Goal: Transaction & Acquisition: Purchase product/service

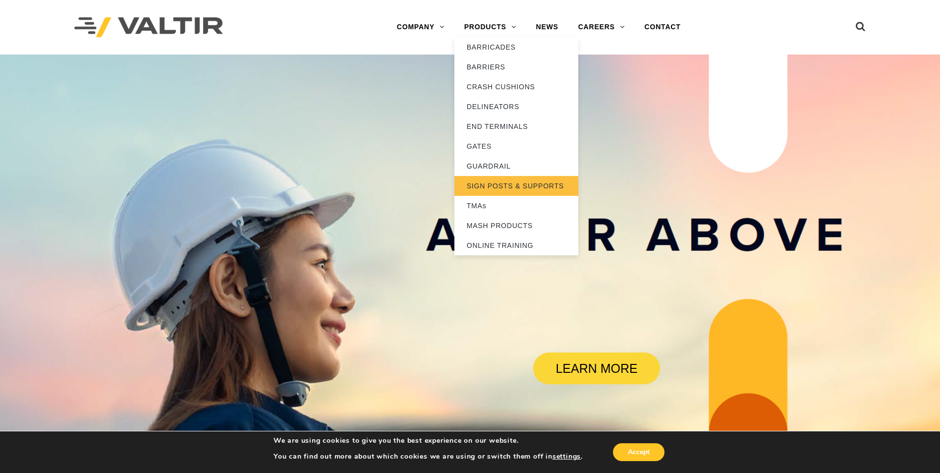
click at [516, 186] on link "SIGN POSTS & SUPPORTS" at bounding box center [516, 186] width 124 height 20
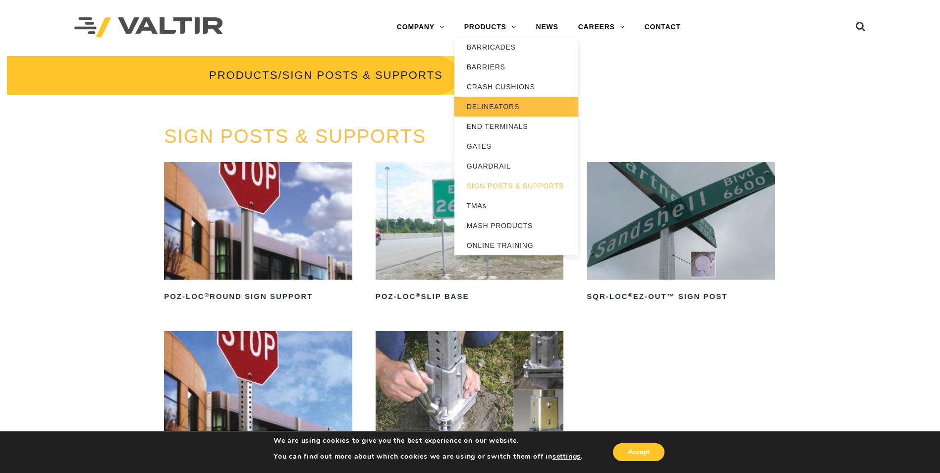
click at [481, 105] on link "DELINEATORS" at bounding box center [516, 107] width 124 height 20
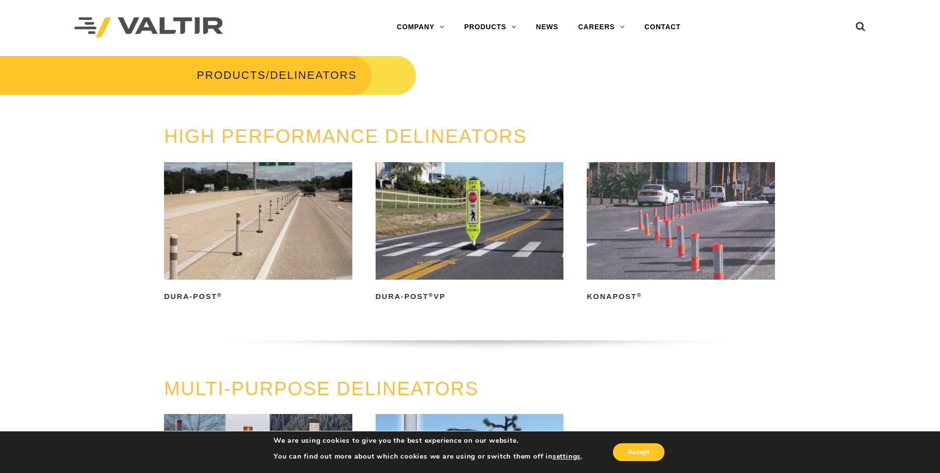
click at [859, 24] on icon at bounding box center [861, 28] width 10 height 15
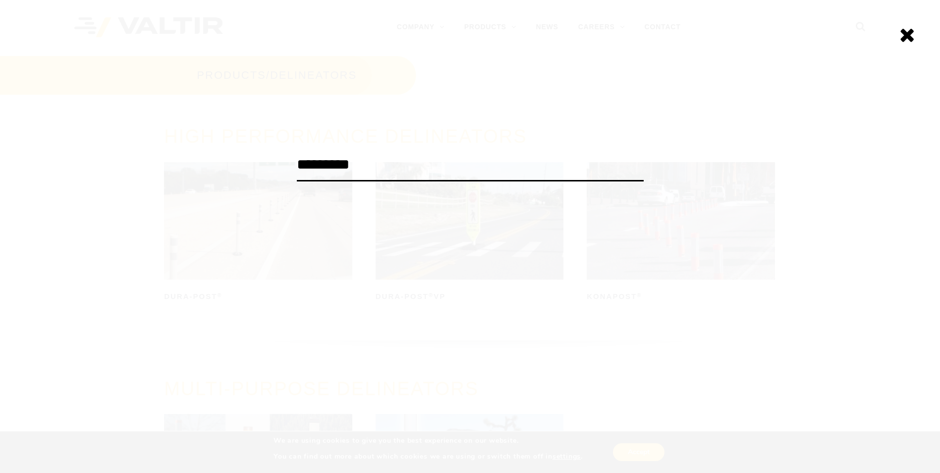
type input "*********"
click input "******" at bounding box center [0, 0] width 0 height 0
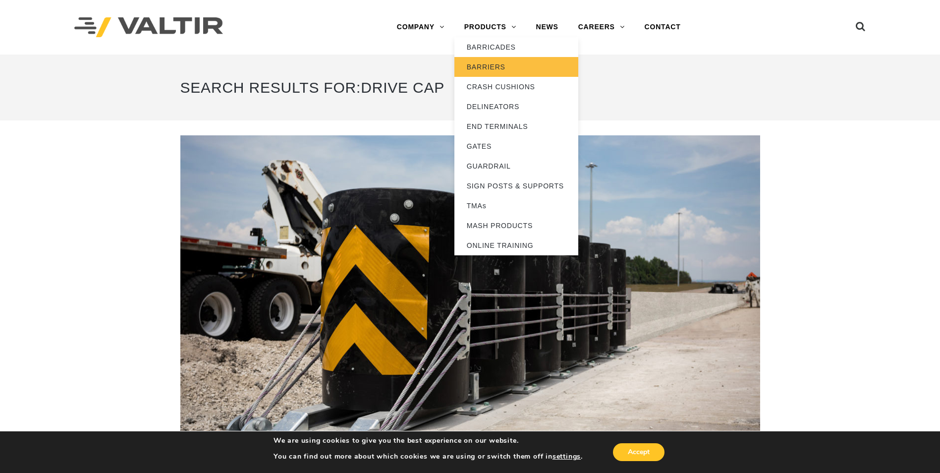
click at [501, 66] on link "BARRIERS" at bounding box center [516, 67] width 124 height 20
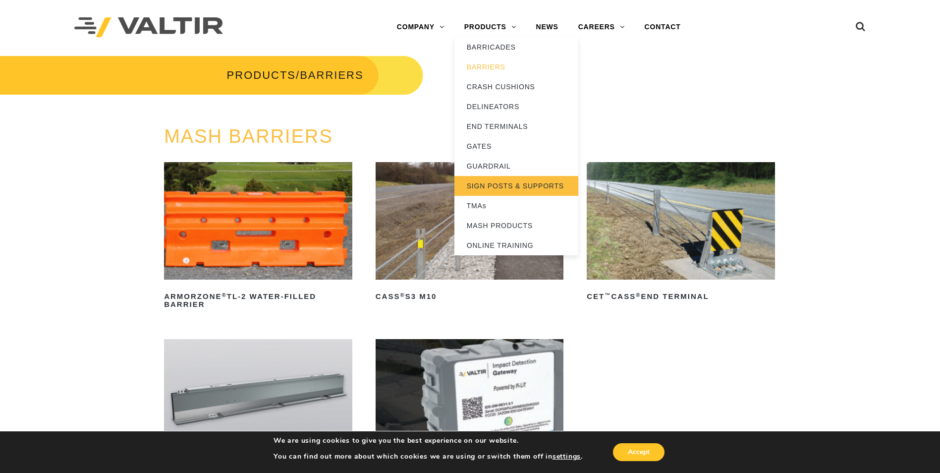
click at [514, 185] on link "SIGN POSTS & SUPPORTS" at bounding box center [516, 186] width 124 height 20
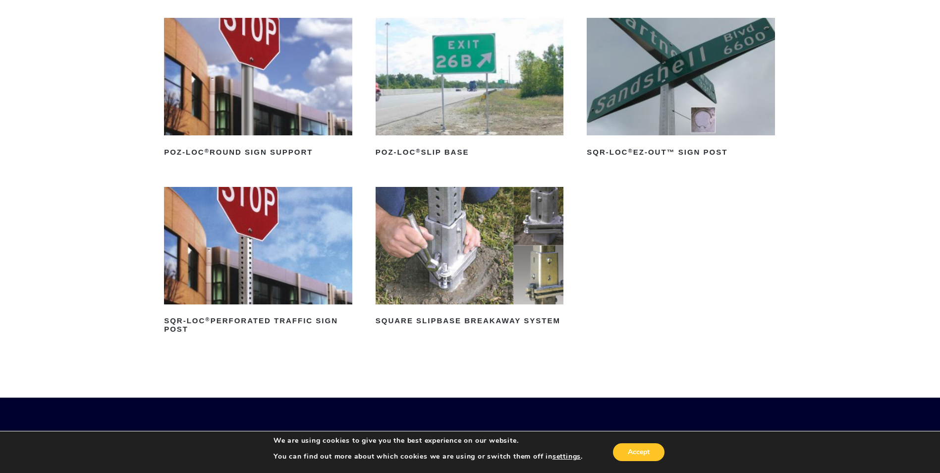
scroll to position [149, 0]
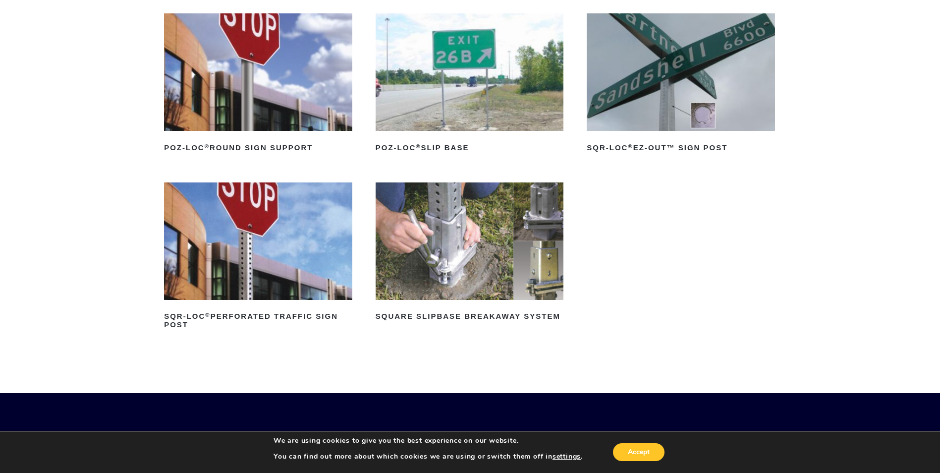
click at [263, 234] on img at bounding box center [258, 240] width 188 height 117
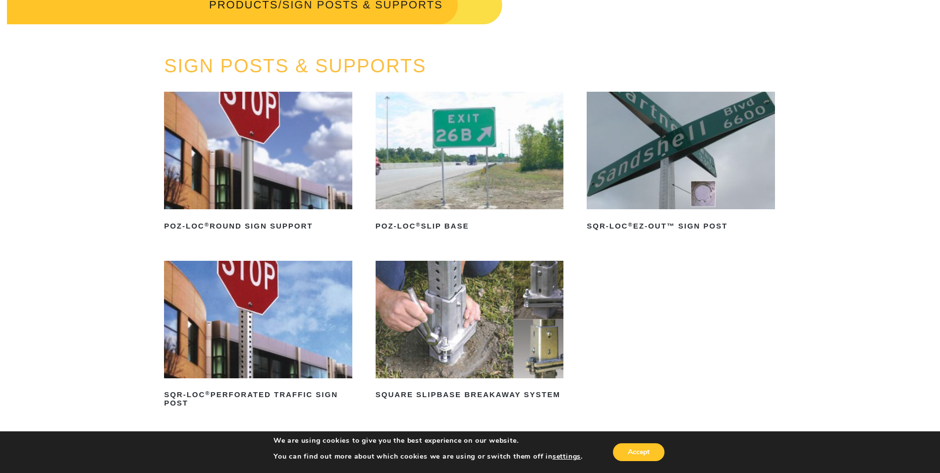
scroll to position [0, 0]
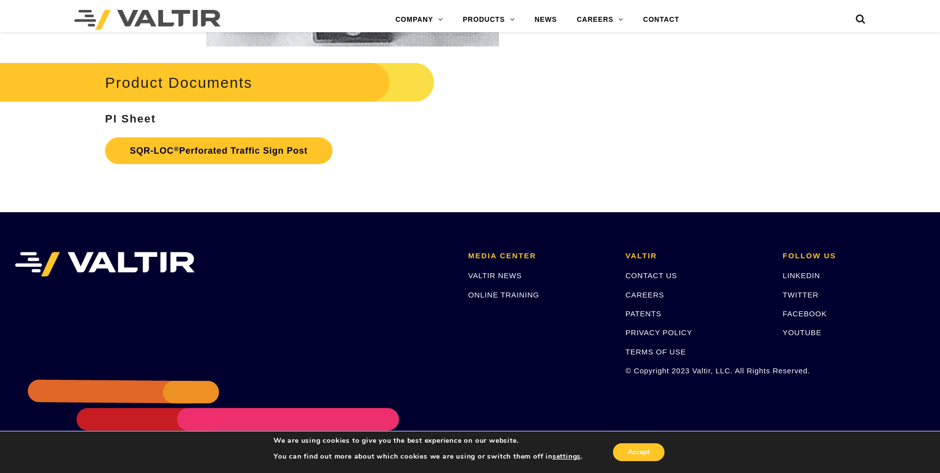
scroll to position [1933, 0]
